Goal: Transaction & Acquisition: Book appointment/travel/reservation

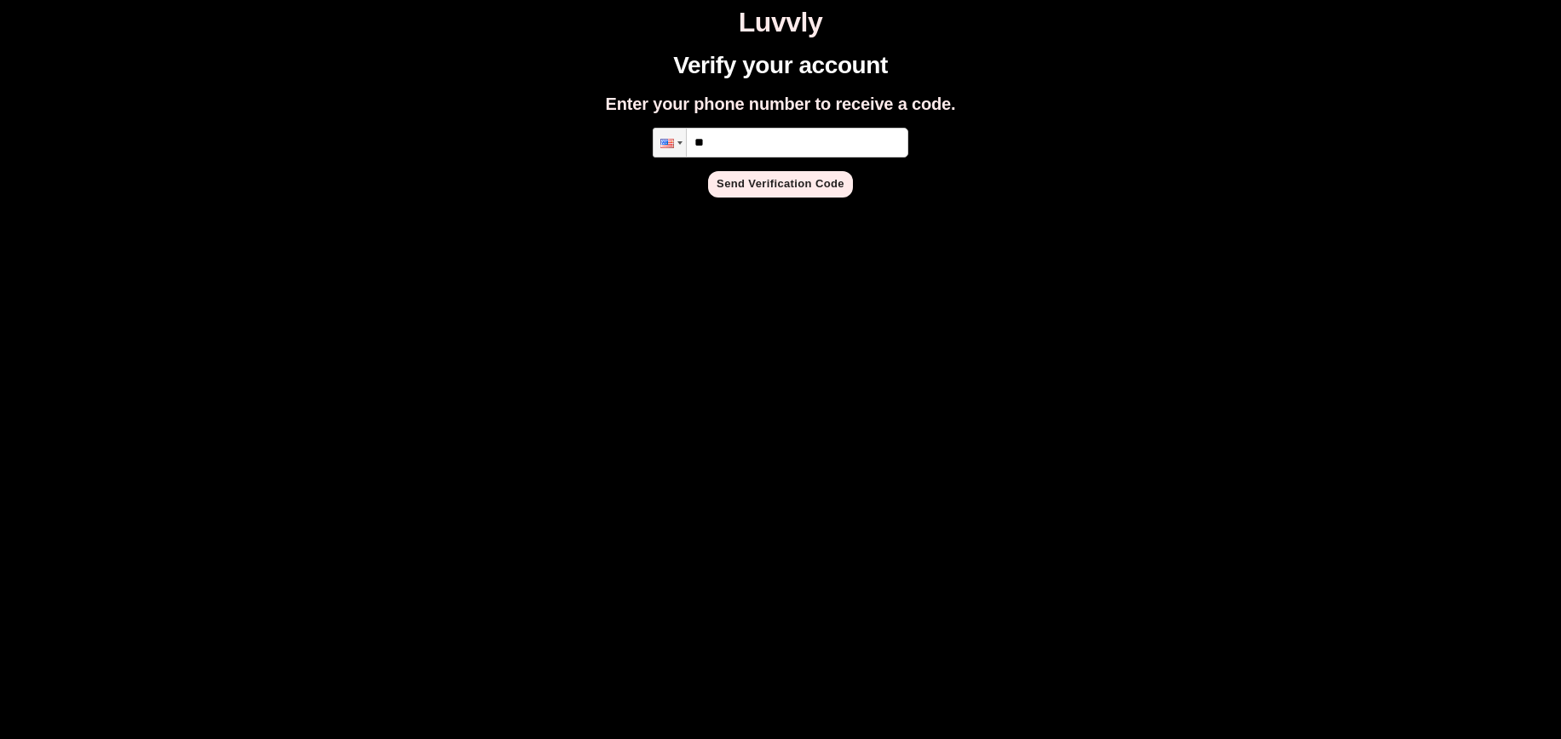
click at [756, 141] on input "**" at bounding box center [780, 143] width 256 height 30
type input "**********"
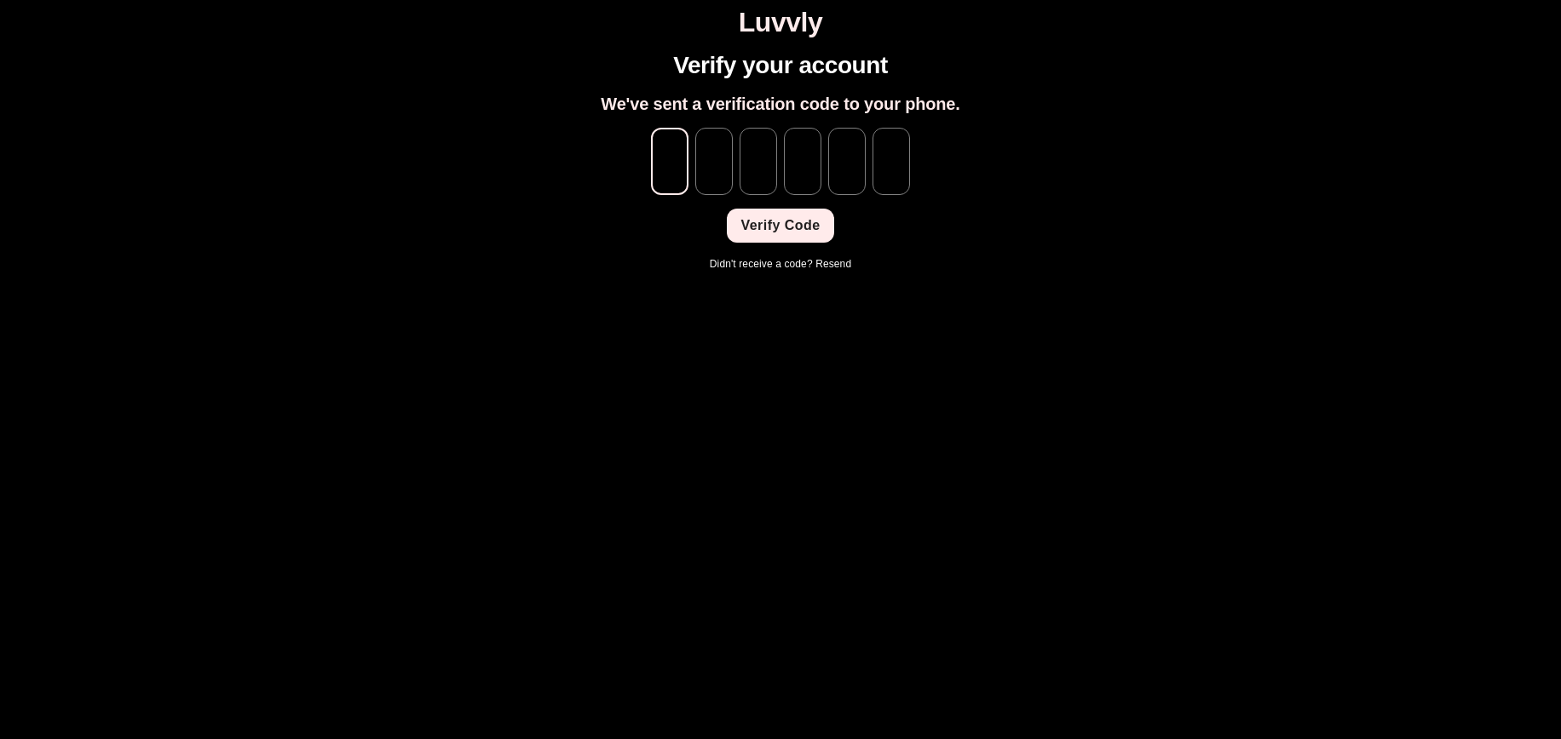
click at [687, 152] on input "tel" at bounding box center [669, 161] width 37 height 67
type input "*"
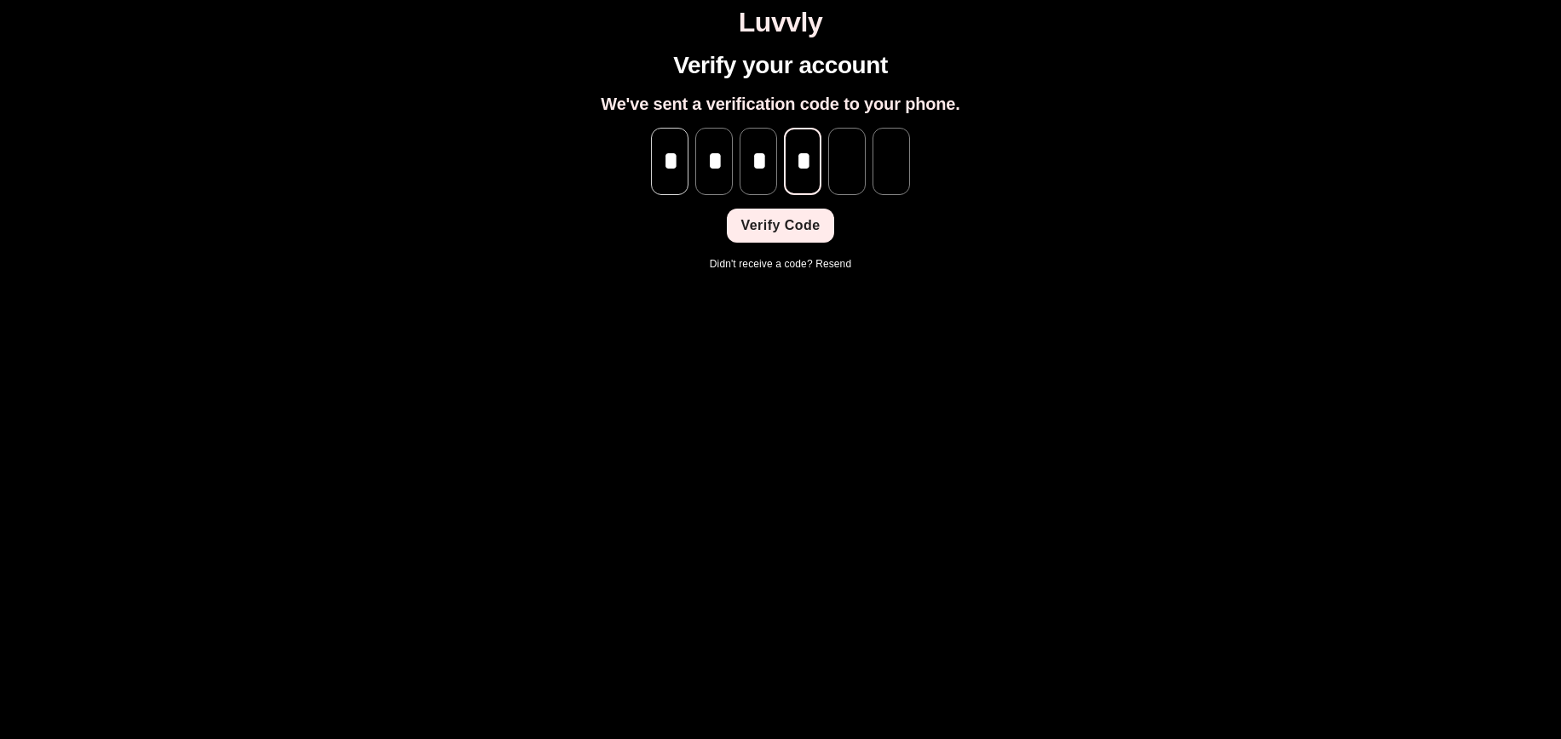
type input "*"
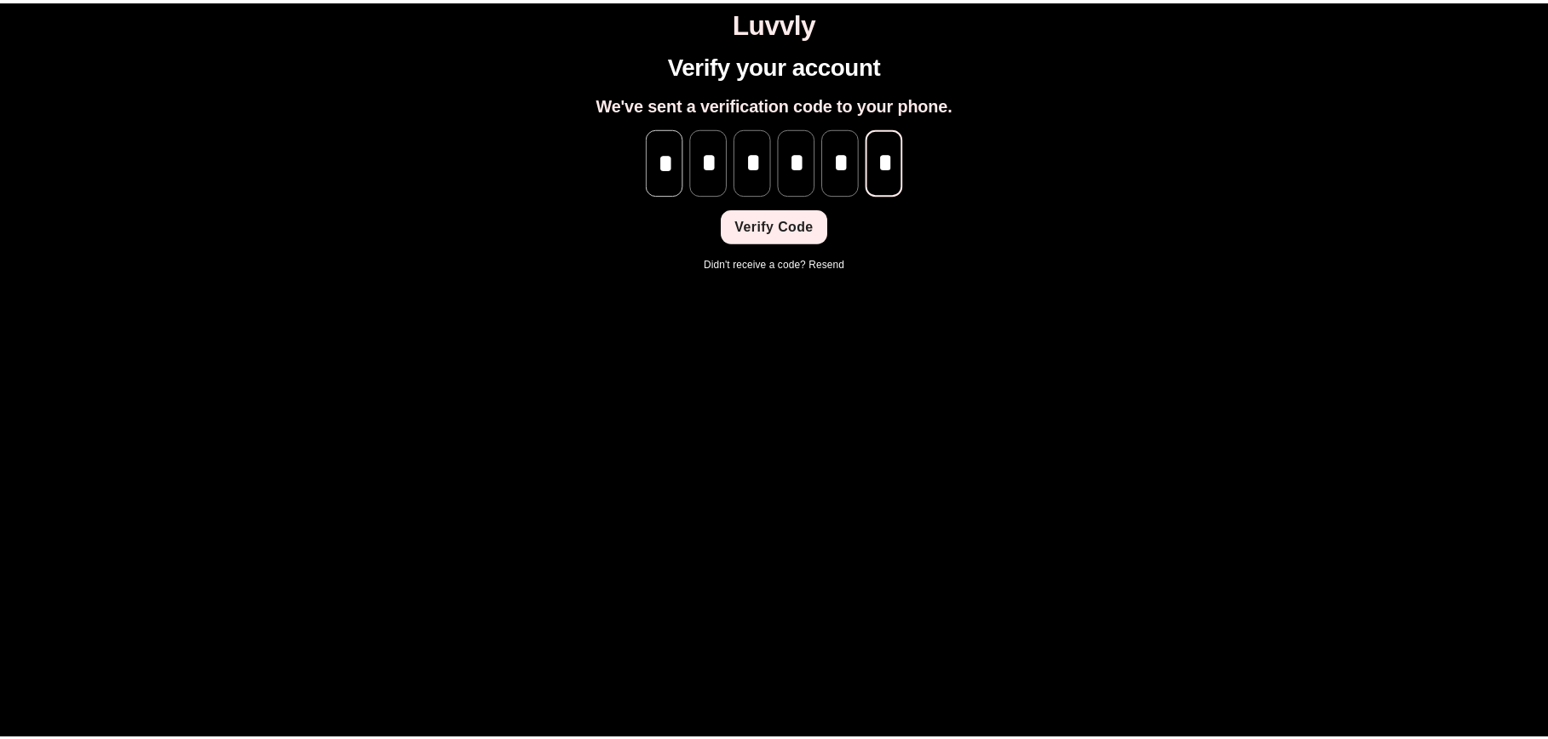
scroll to position [0, 1]
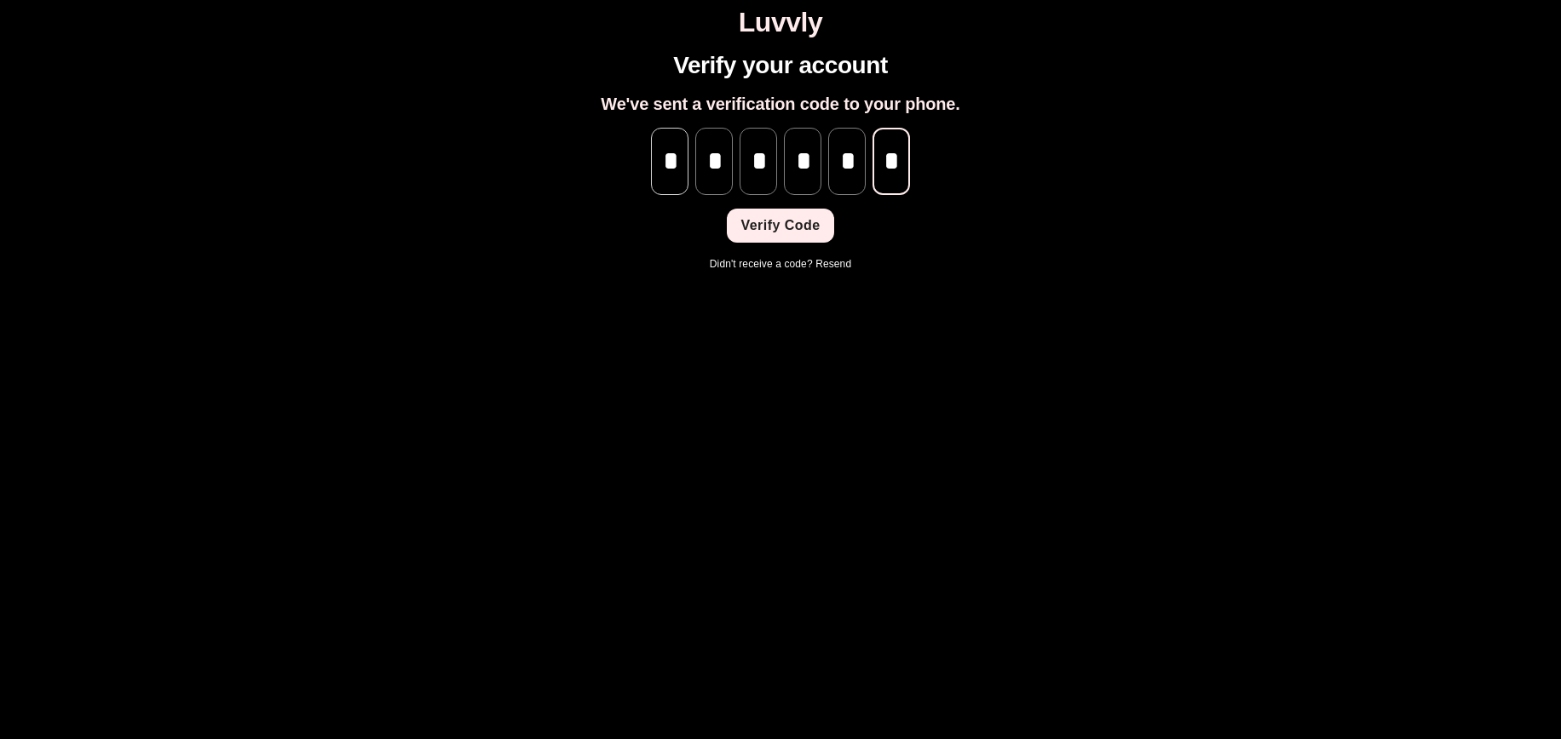
type input "*"
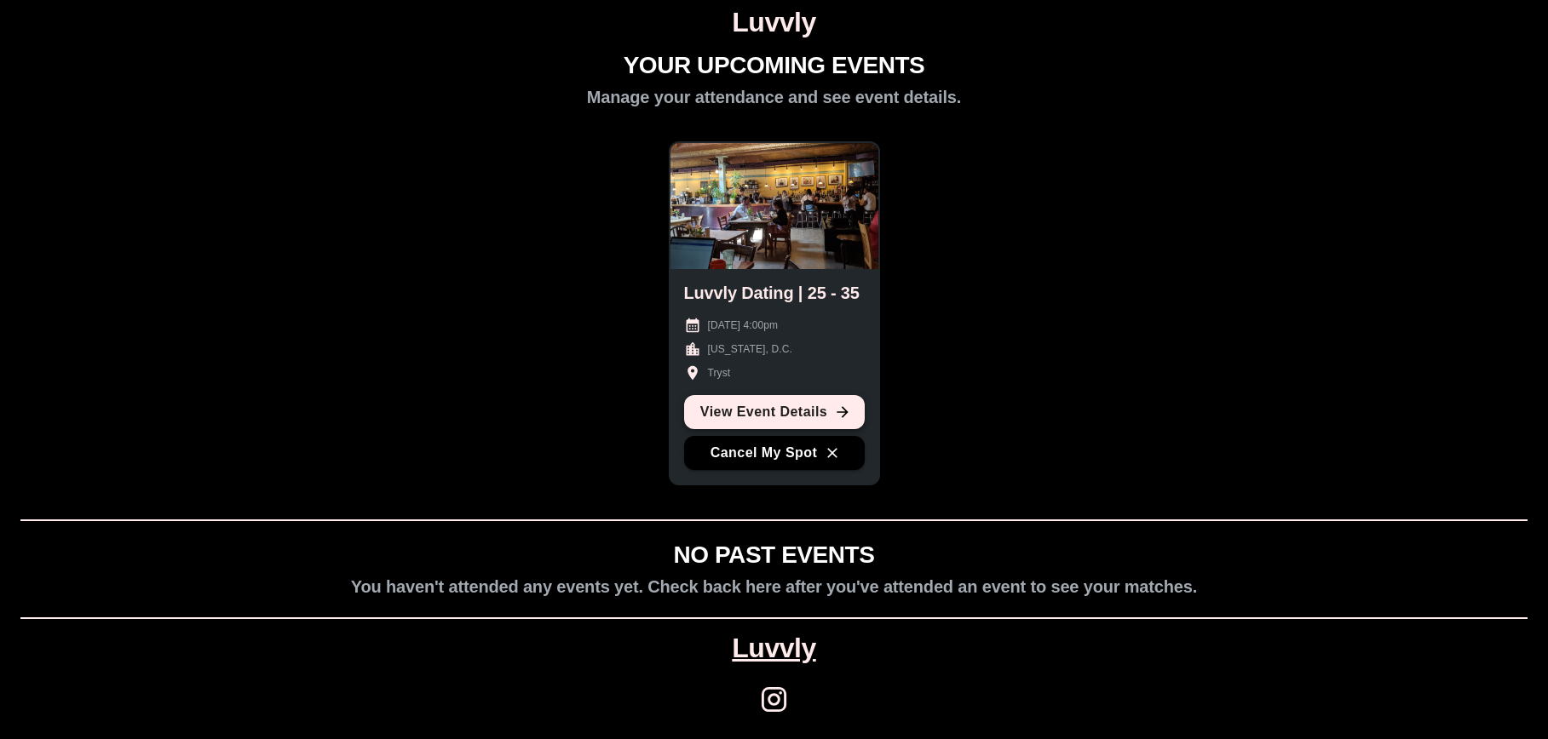
click at [762, 417] on link "View Event Details" at bounding box center [774, 412] width 181 height 34
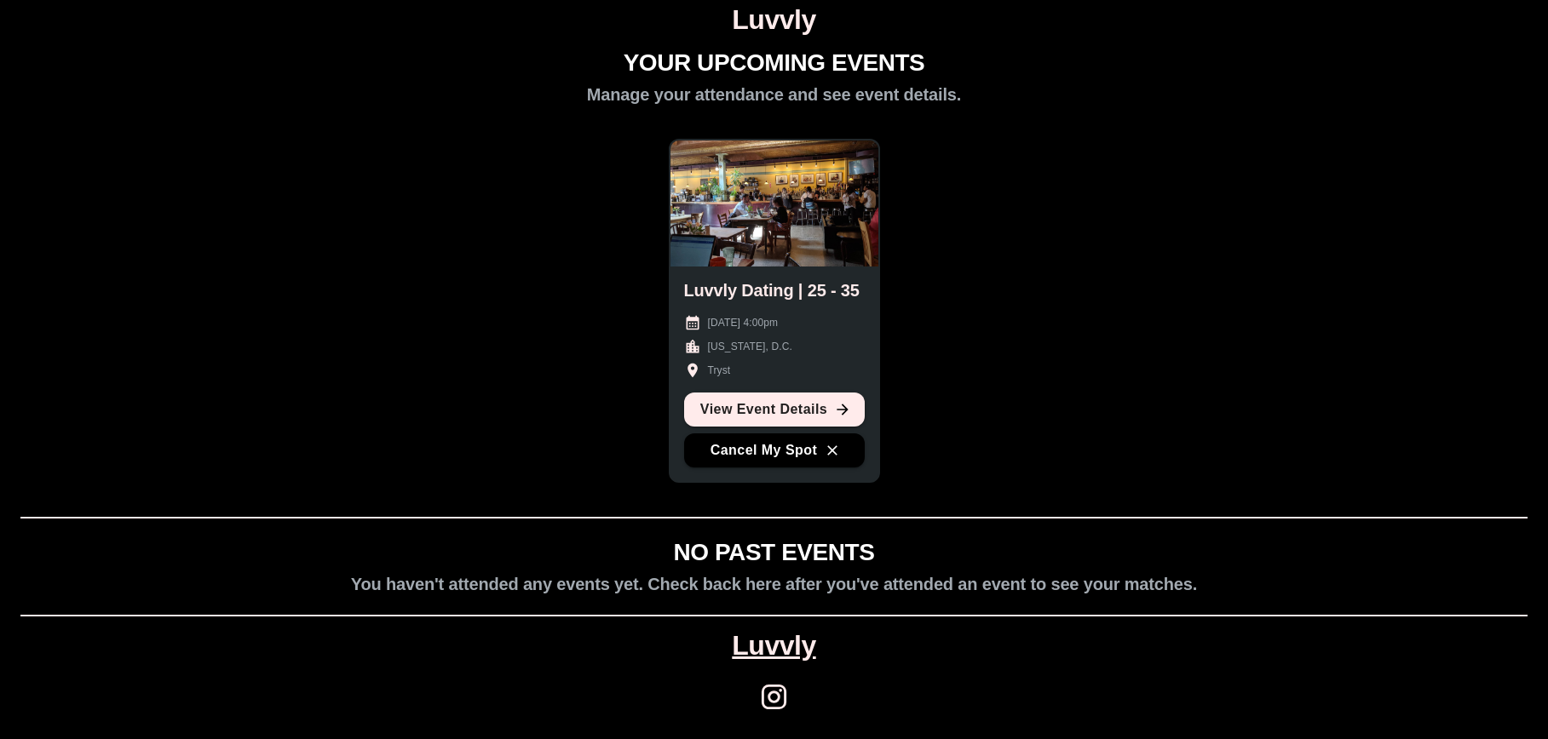
click at [779, 650] on link "Luvvly" at bounding box center [773, 646] width 83 height 32
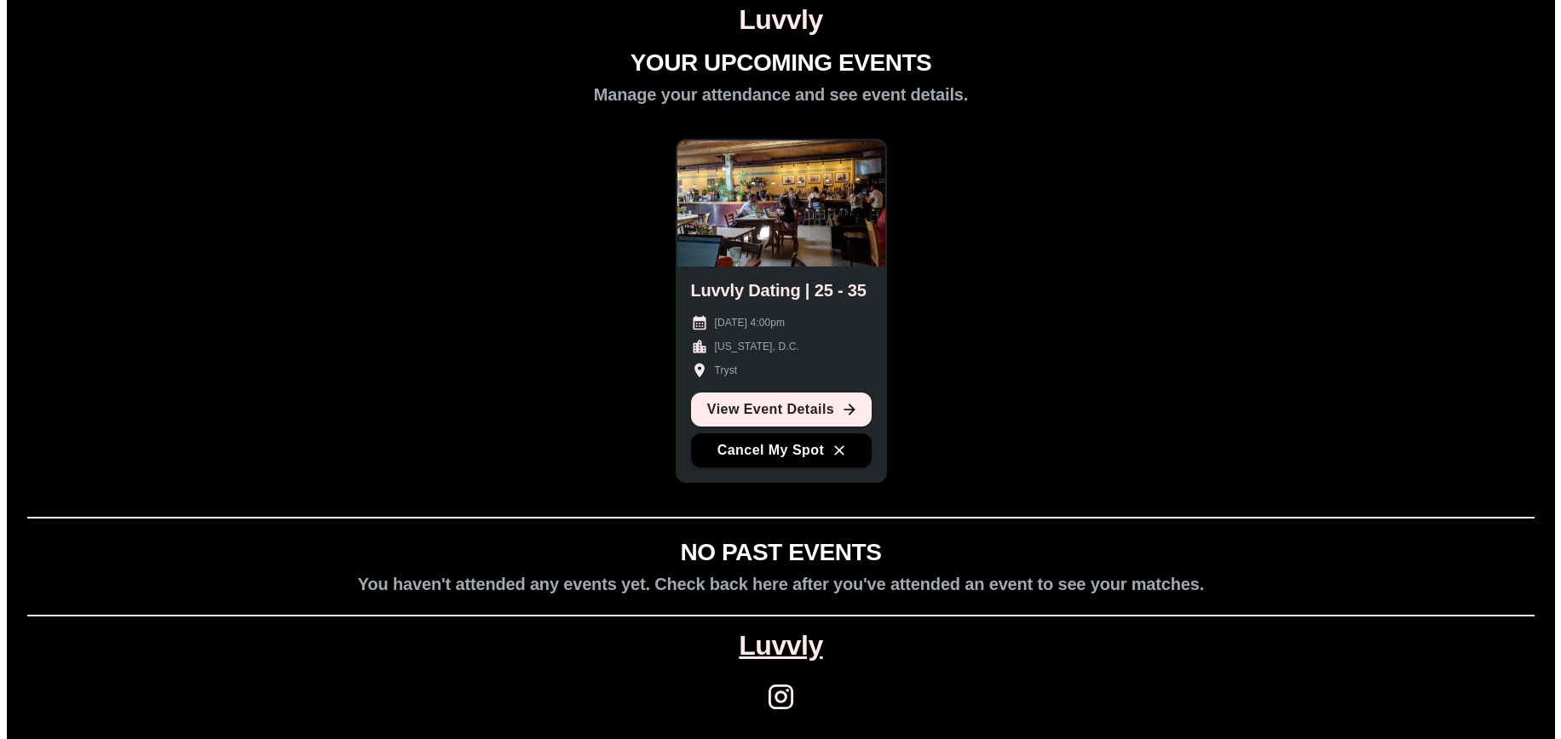
scroll to position [0, 0]
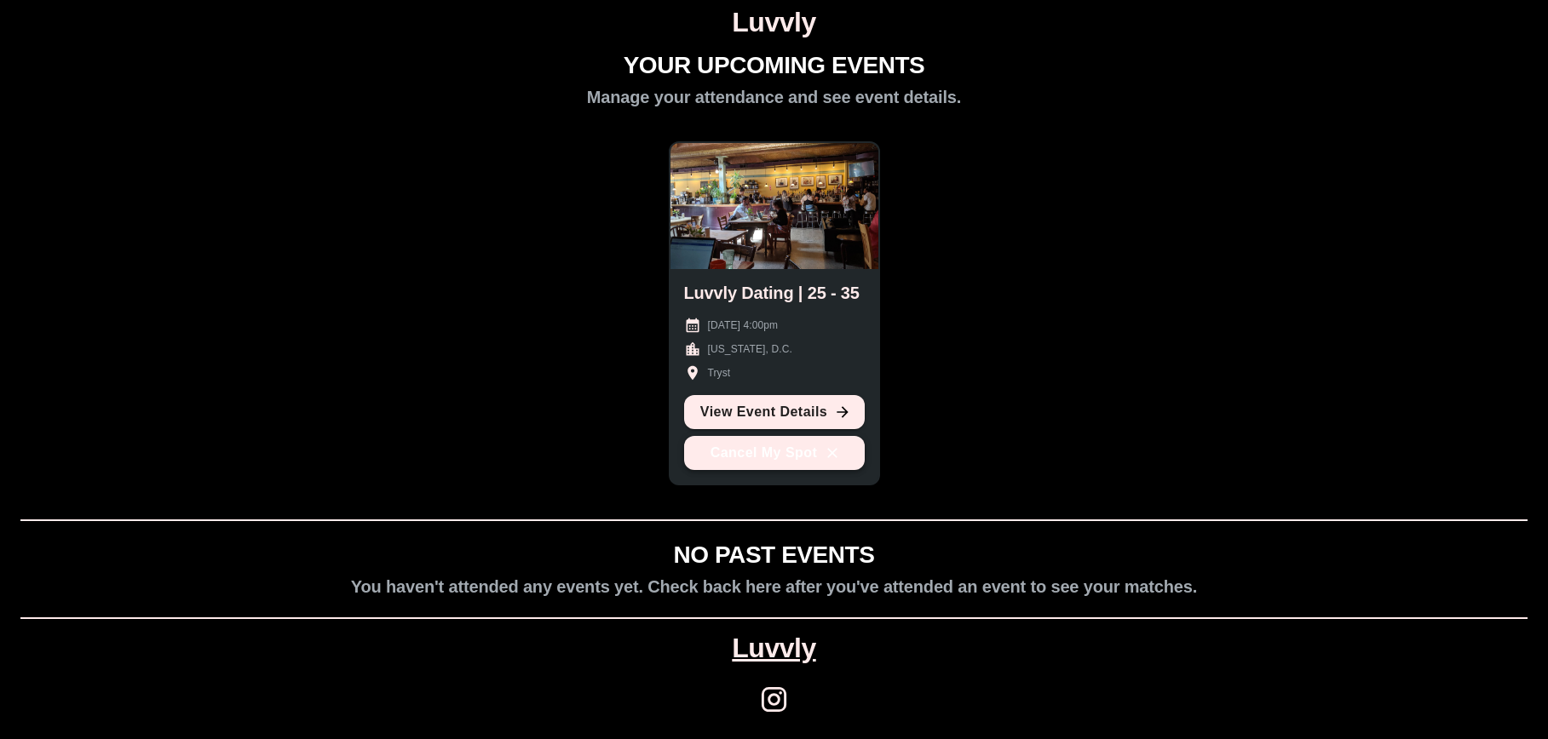
click at [763, 459] on button "Cancel My Spot" at bounding box center [774, 453] width 181 height 34
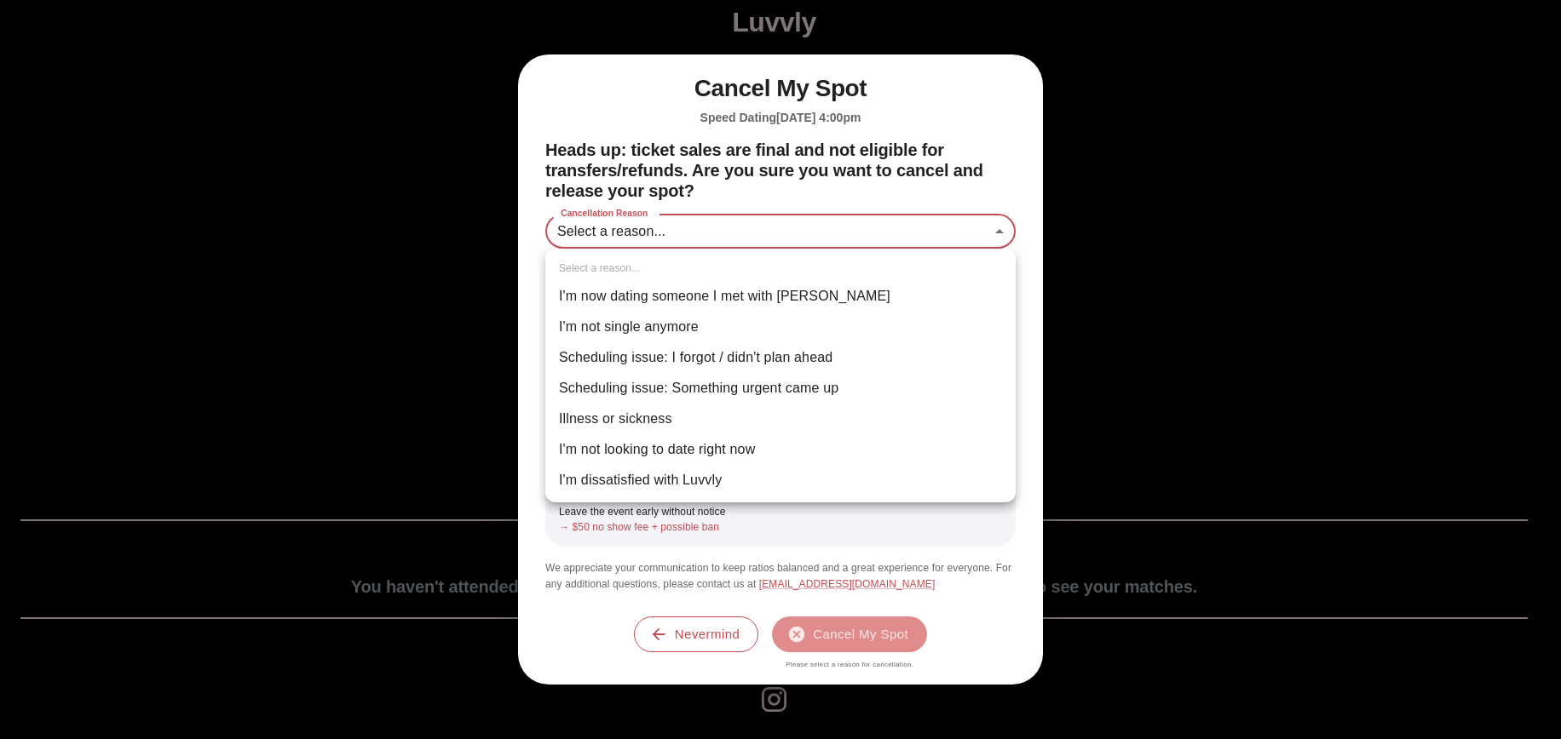
click at [641, 244] on body "Luvvly YOUR UPCOMING EVENTS Manage your attendance and see event details. Luvvl…" at bounding box center [780, 371] width 1547 height 728
click at [673, 388] on li "Scheduling issue: Something urgent came up" at bounding box center [780, 388] width 470 height 31
type input "**********"
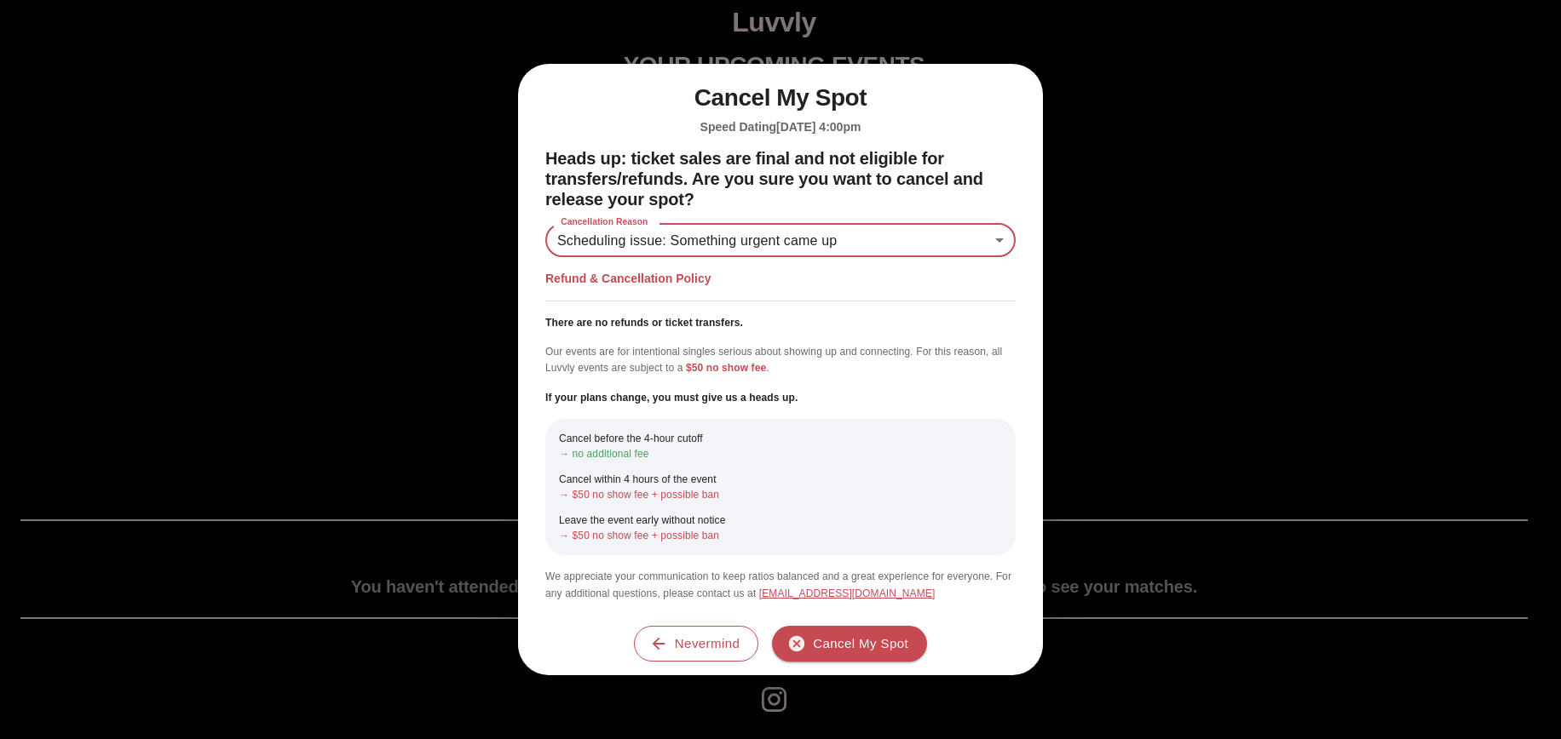
click at [811, 590] on link "events@luvvlydating.com" at bounding box center [847, 594] width 176 height 12
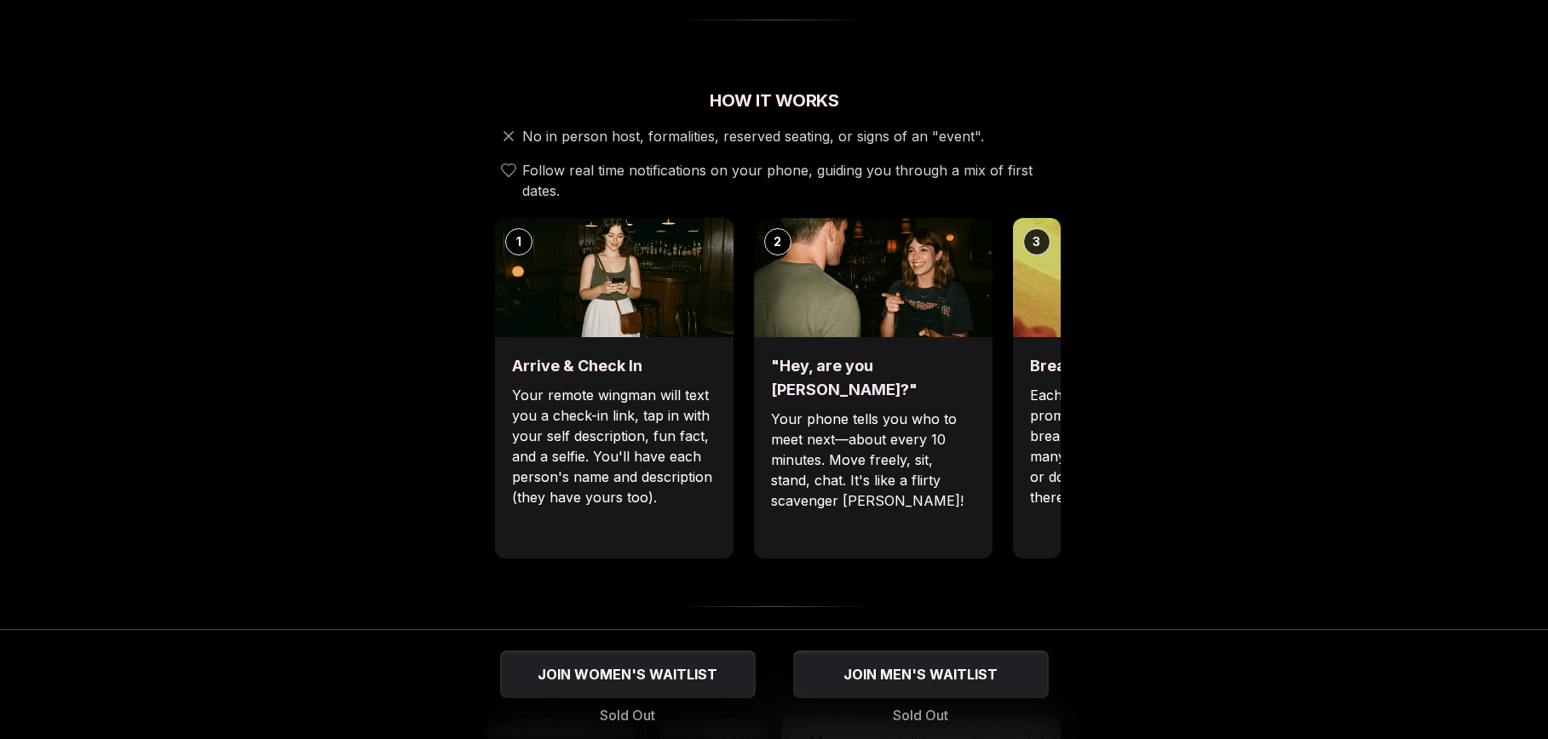
scroll to position [596, 0]
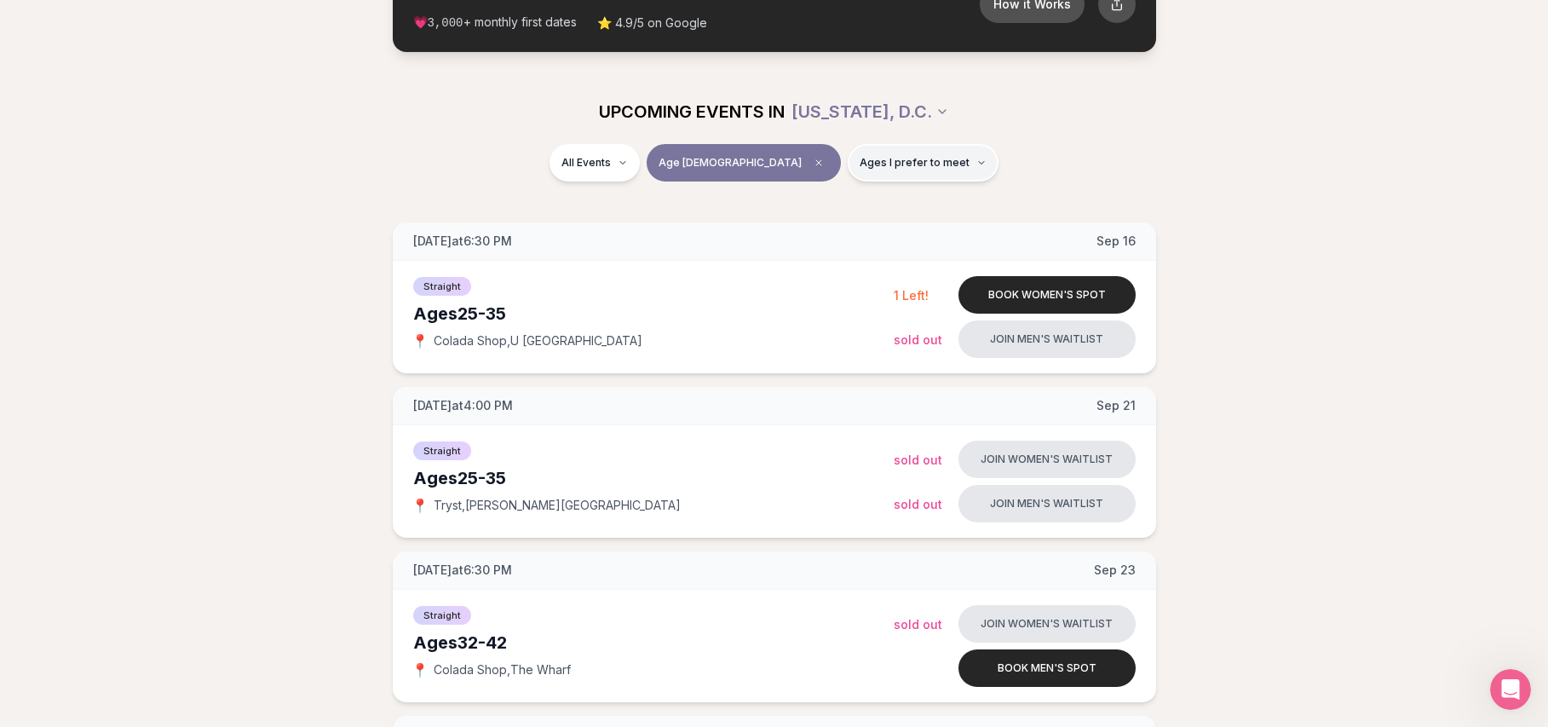
click at [861, 172] on button "Ages I prefer to meet" at bounding box center [923, 162] width 151 height 37
click at [858, 206] on span "Younger than me" at bounding box center [865, 204] width 95 height 17
click at [808, 206] on button "Younger than me" at bounding box center [801, 205] width 14 height 14
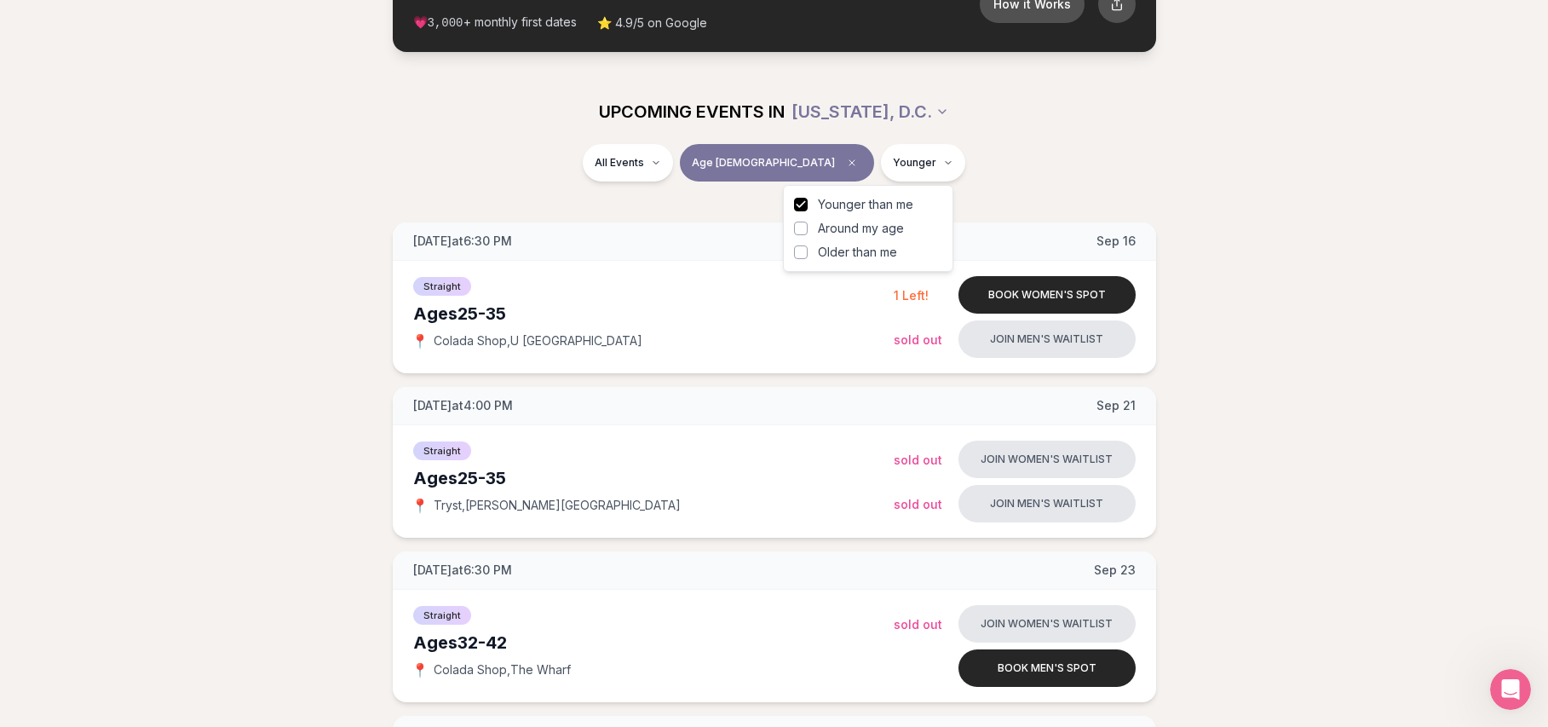
click at [797, 227] on button "Around my age" at bounding box center [801, 228] width 14 height 14
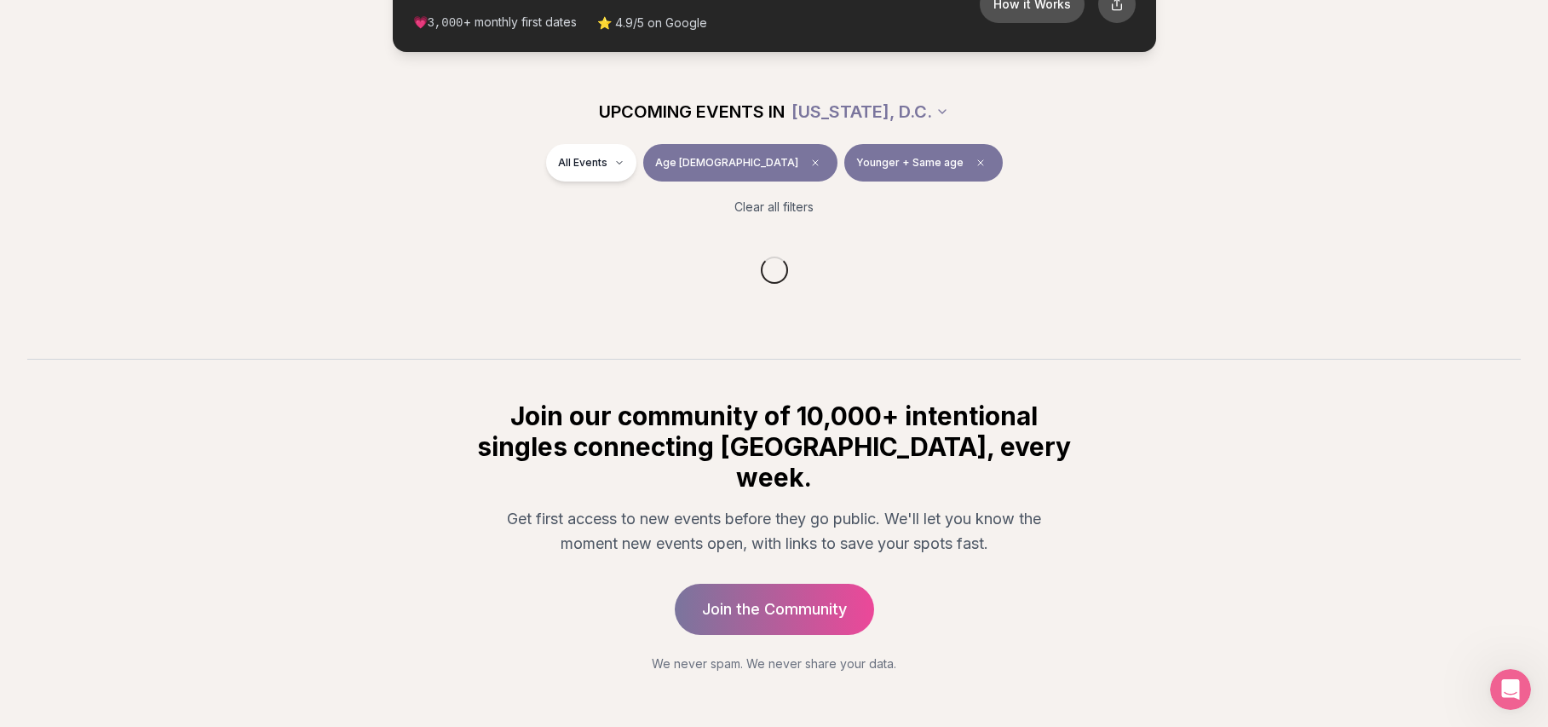
click at [992, 187] on div "All Events Age 30 Younger + Same age" at bounding box center [774, 166] width 954 height 44
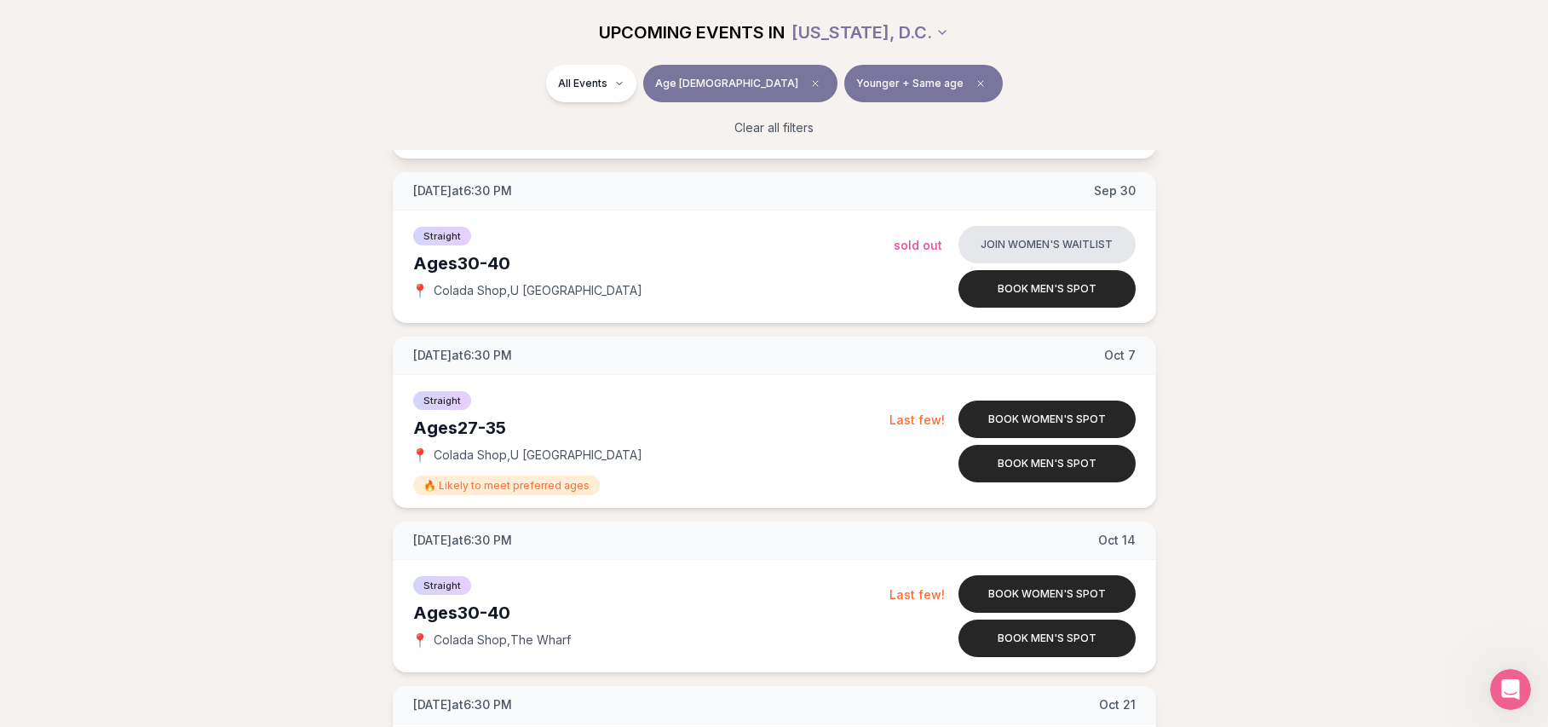
scroll to position [900, 0]
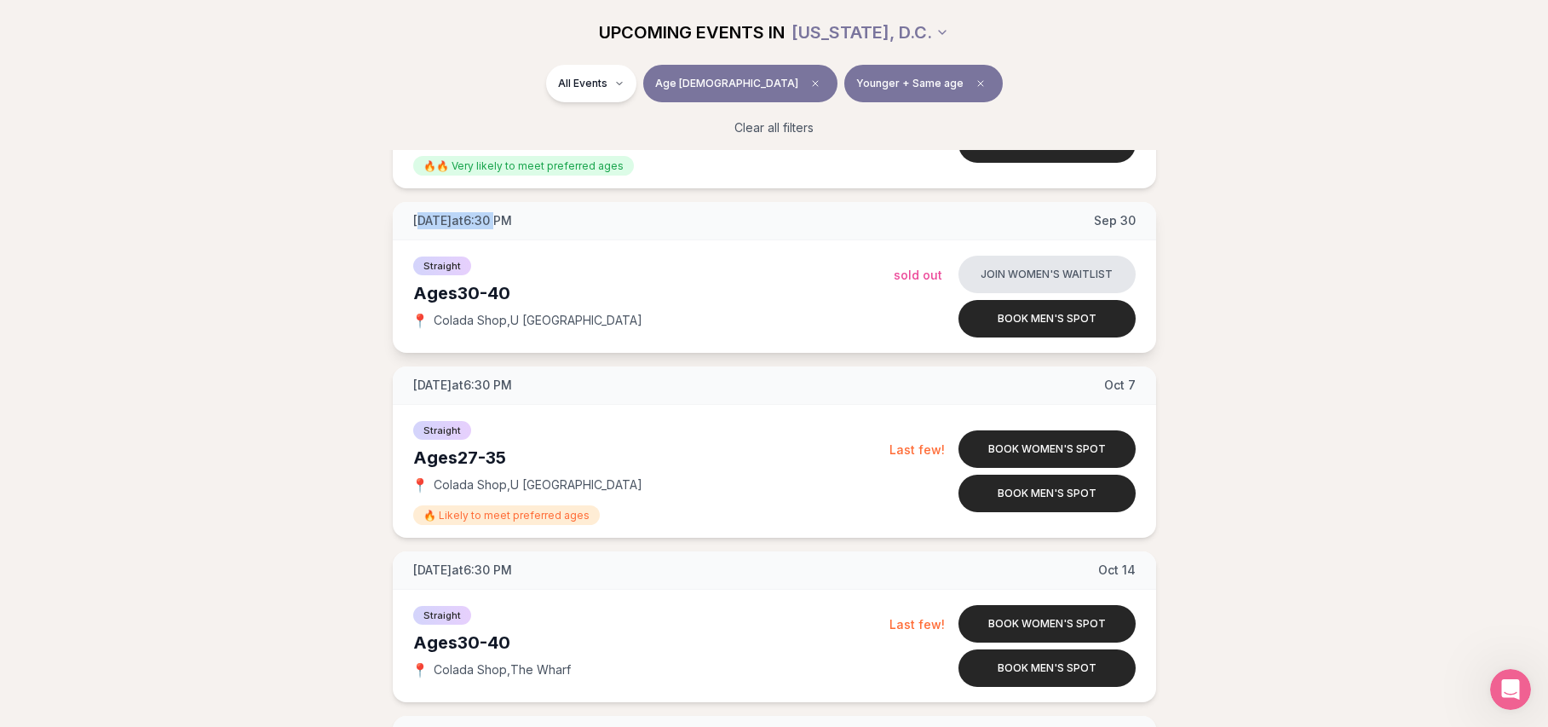
drag, startPoint x: 417, startPoint y: 217, endPoint x: 513, endPoint y: 224, distance: 95.6
click at [512, 224] on span "Tuesday at 6:30 PM" at bounding box center [462, 220] width 99 height 17
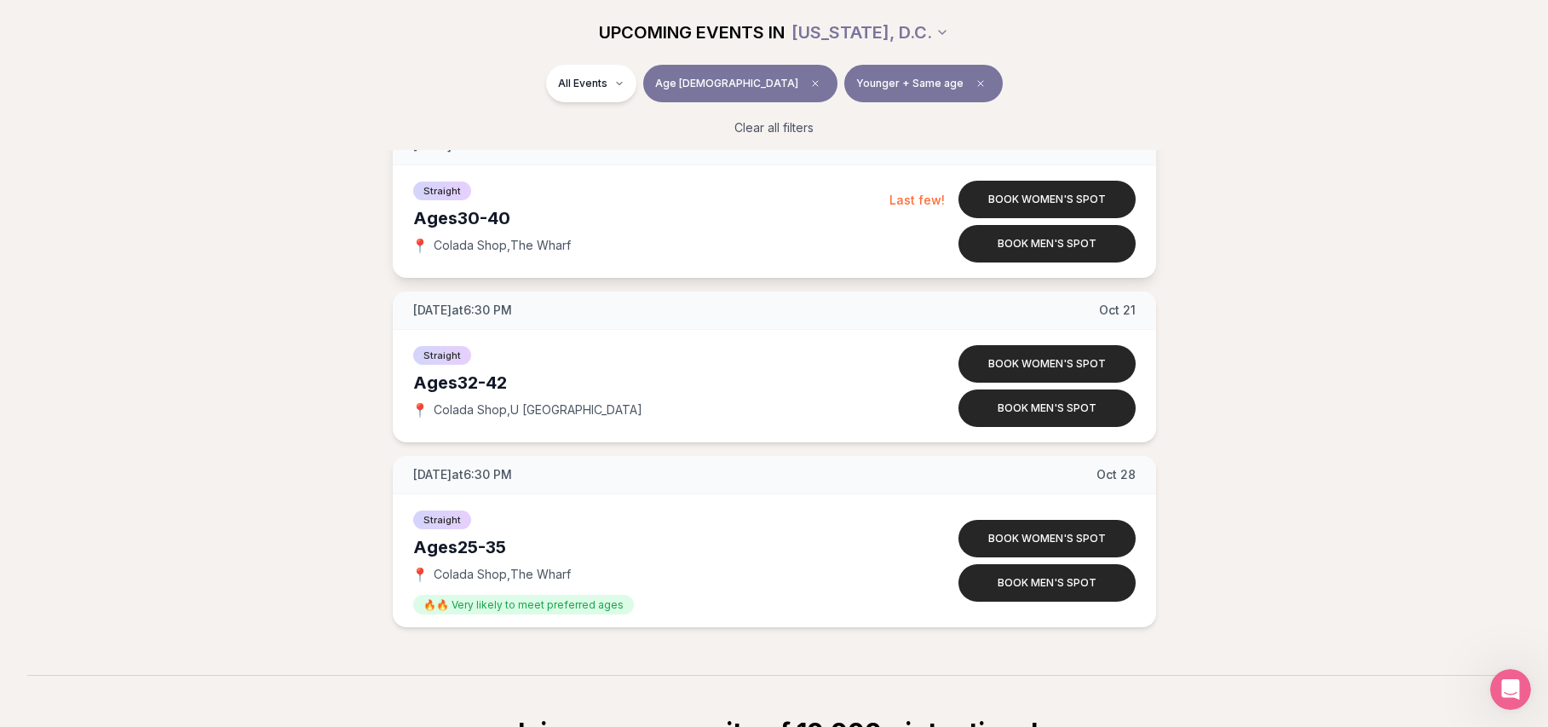
scroll to position [1326, 0]
